Goal: Find specific page/section: Find specific page/section

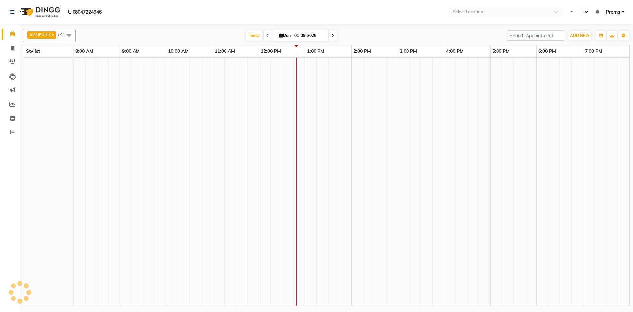
select select "en"
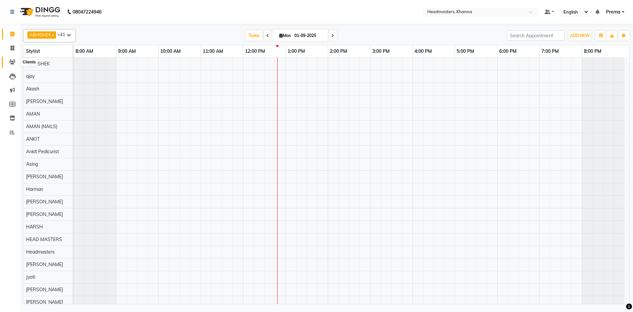
click at [11, 64] on icon at bounding box center [12, 61] width 6 height 5
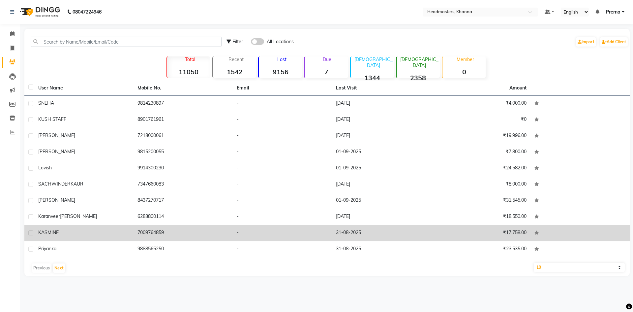
click at [58, 237] on td "KASMINE" at bounding box center [83, 233] width 99 height 16
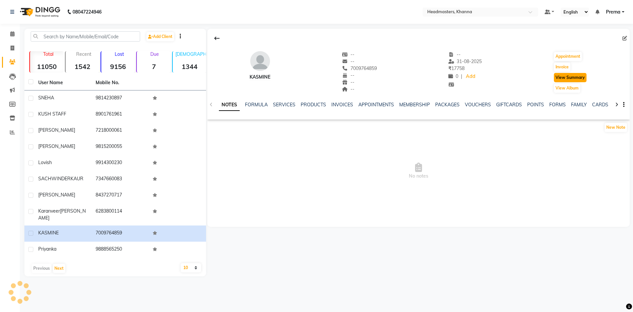
click at [559, 78] on button "View Summary" at bounding box center [570, 77] width 33 height 9
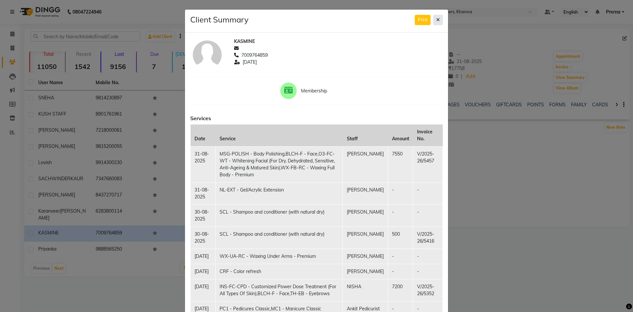
click at [436, 20] on icon at bounding box center [438, 19] width 4 height 5
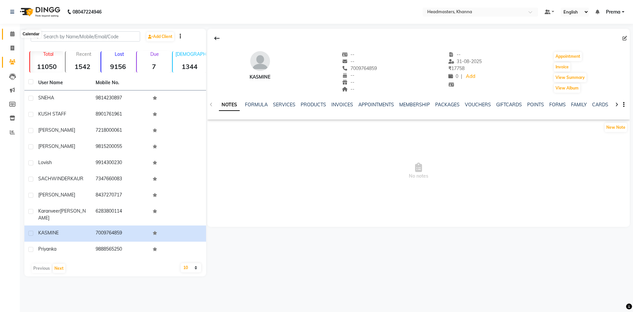
click at [14, 35] on icon at bounding box center [12, 33] width 4 height 5
